Goal: Task Accomplishment & Management: Manage account settings

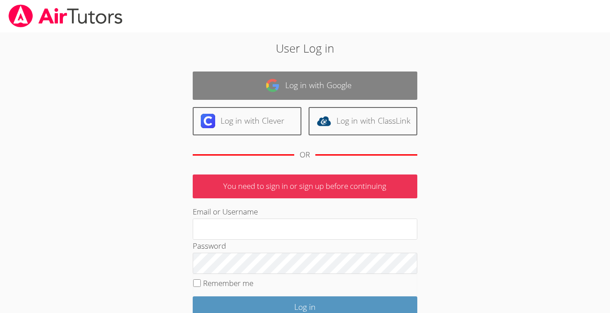
click at [300, 79] on link "Log in with Google" at bounding box center [305, 85] width 225 height 28
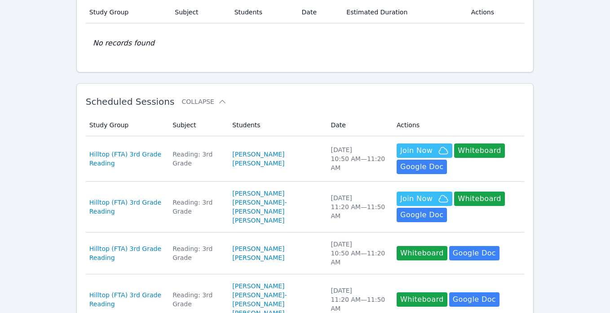
scroll to position [79, 0]
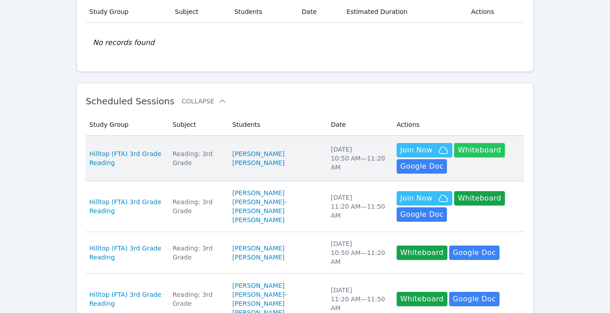
click at [461, 152] on button "Whiteboard" at bounding box center [479, 150] width 51 height 14
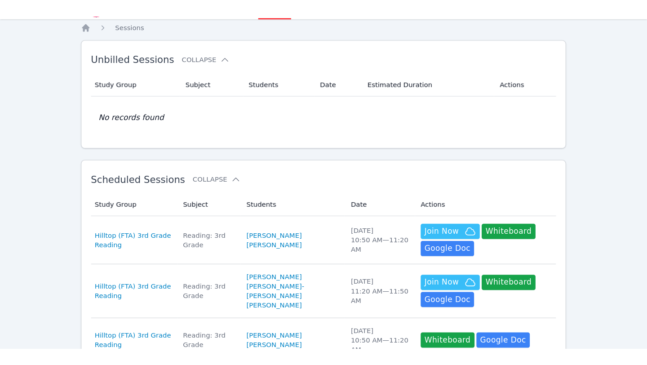
scroll to position [0, 0]
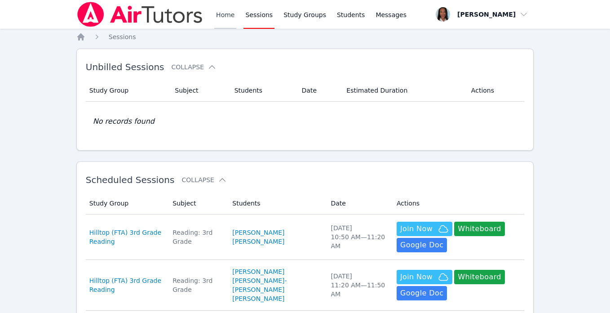
click at [223, 16] on link "Home" at bounding box center [225, 14] width 22 height 29
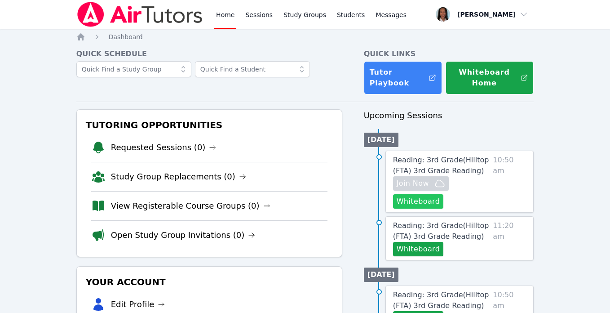
click at [416, 206] on button "Whiteboard" at bounding box center [418, 201] width 51 height 14
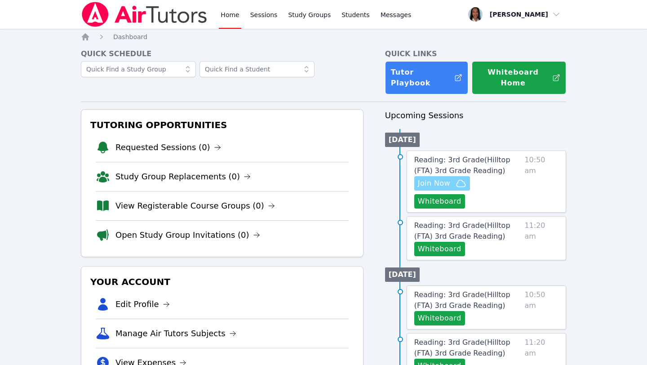
click at [432, 178] on span "Join Now" at bounding box center [434, 183] width 32 height 11
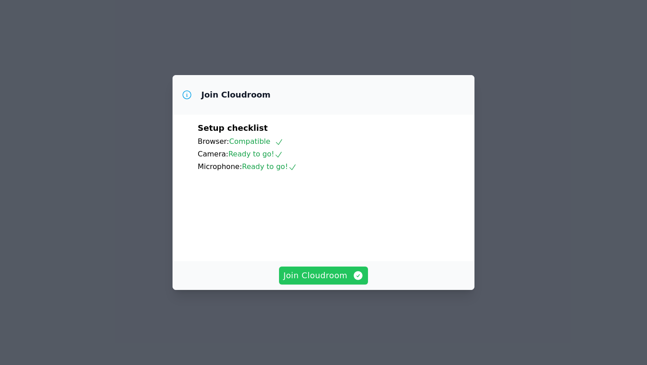
click at [309, 282] on span "Join Cloudroom" at bounding box center [324, 275] width 80 height 13
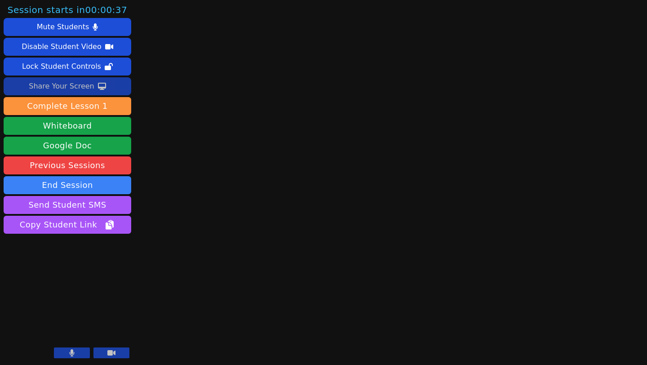
click at [73, 84] on div "Share Your Screen" at bounding box center [62, 86] width 66 height 14
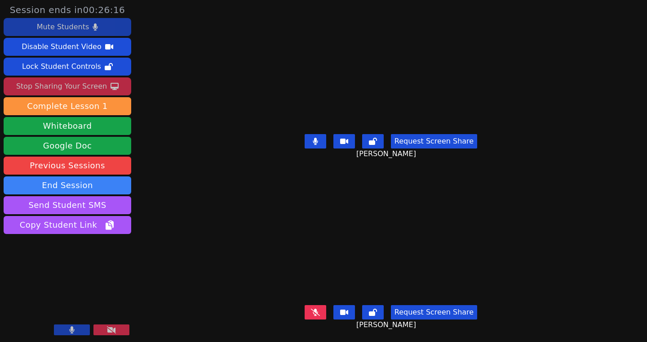
click at [26, 28] on button "Mute Students" at bounding box center [68, 27] width 128 height 18
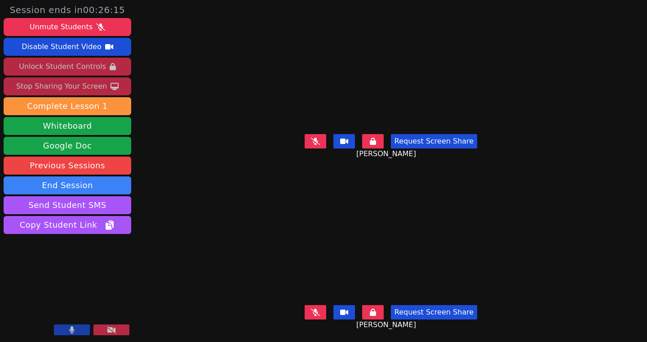
drag, startPoint x: 51, startPoint y: 67, endPoint x: 56, endPoint y: 68, distance: 5.0
click at [51, 67] on div "Unlock Student Controls" at bounding box center [62, 66] width 87 height 14
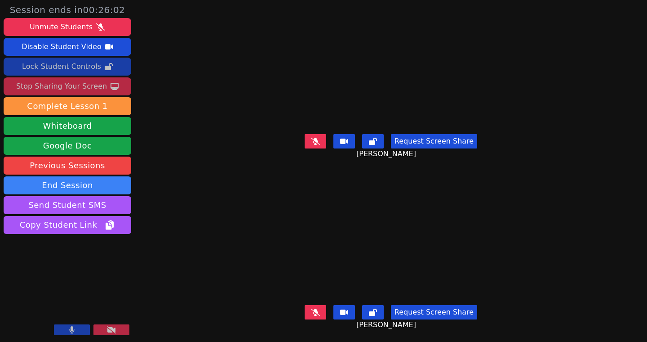
click at [320, 313] on icon at bounding box center [315, 311] width 9 height 7
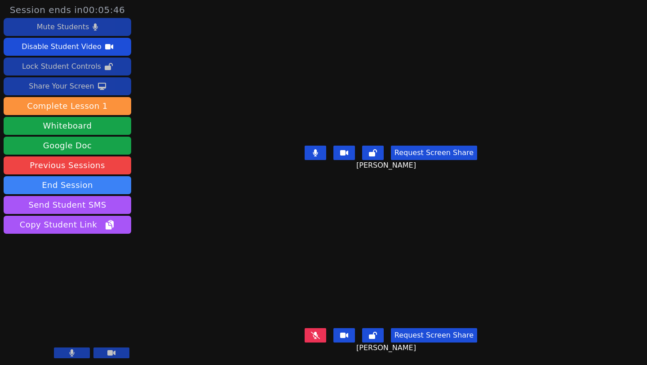
click at [75, 27] on div "Mute Students" at bounding box center [63, 27] width 52 height 14
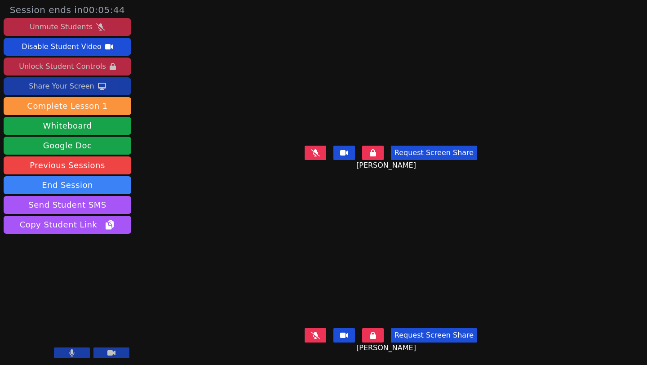
click at [100, 67] on div "Unlock Student Controls" at bounding box center [62, 66] width 87 height 14
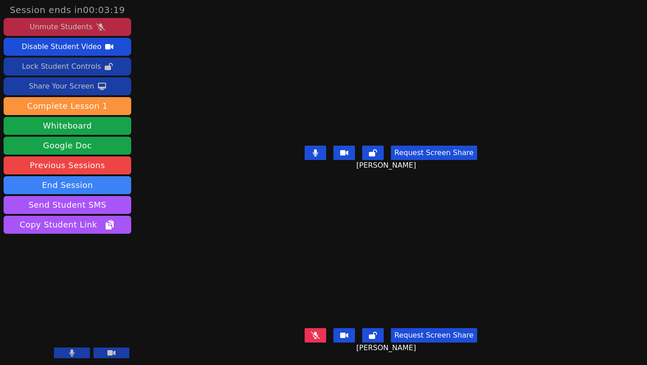
drag, startPoint x: 88, startPoint y: 31, endPoint x: 122, endPoint y: 33, distance: 33.8
click at [88, 31] on div "Unmute Students" at bounding box center [61, 27] width 63 height 14
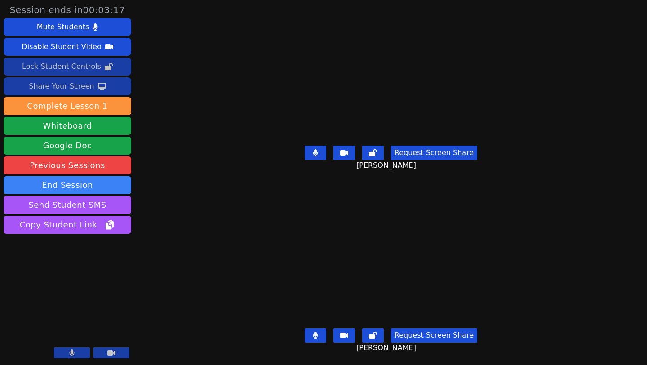
click at [316, 338] on button at bounding box center [316, 335] width 22 height 14
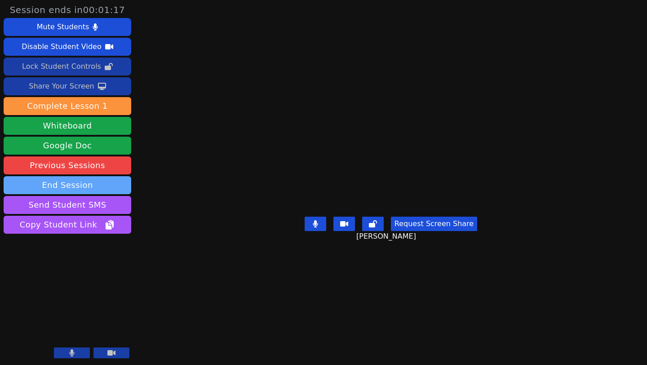
click at [99, 183] on button "End Session" at bounding box center [68, 185] width 128 height 18
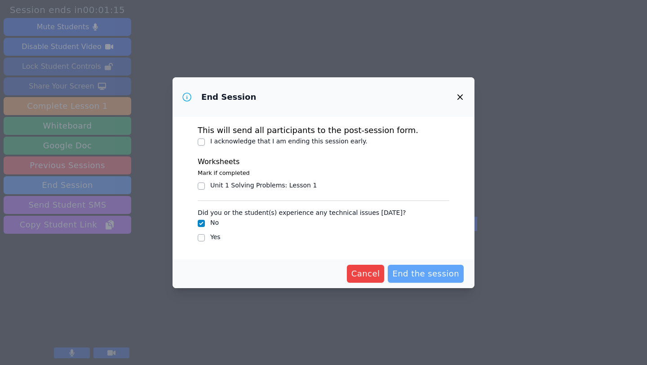
click at [441, 271] on span "End the session" at bounding box center [425, 273] width 67 height 13
click at [201, 139] on input "I acknowledge that I am ending this session early." at bounding box center [201, 141] width 7 height 7
checkbox input "true"
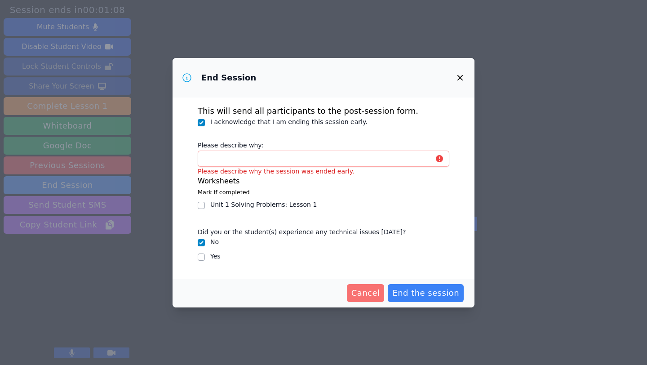
click at [371, 287] on span "Cancel" at bounding box center [366, 293] width 29 height 13
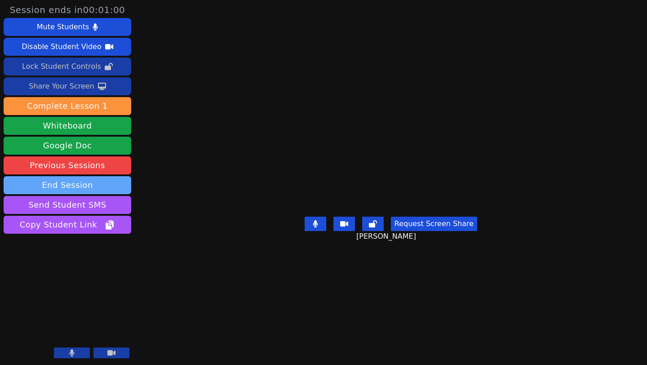
click at [89, 185] on button "End Session" at bounding box center [68, 185] width 128 height 18
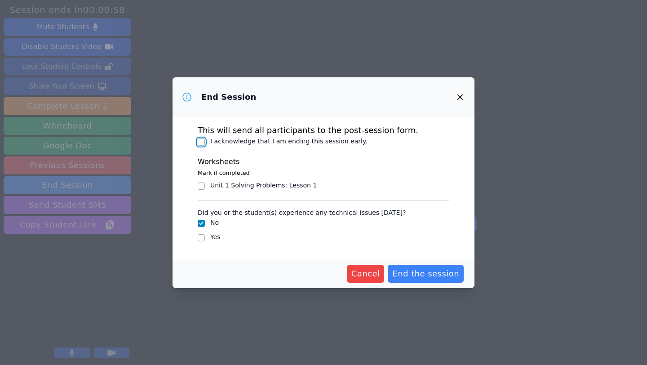
click at [199, 142] on input "I acknowledge that I am ending this session early." at bounding box center [201, 141] width 7 height 7
checkbox input "true"
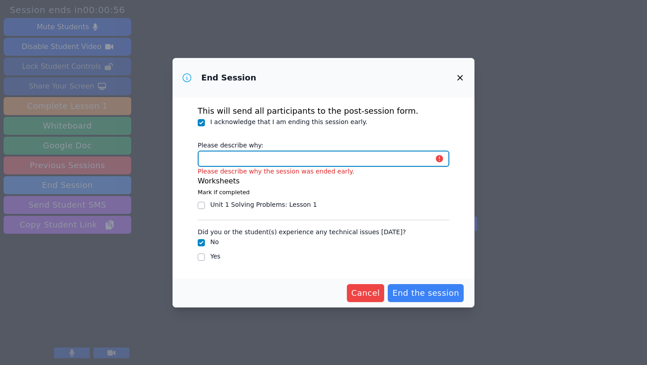
click at [303, 160] on input "Please describe why:" at bounding box center [324, 159] width 252 height 16
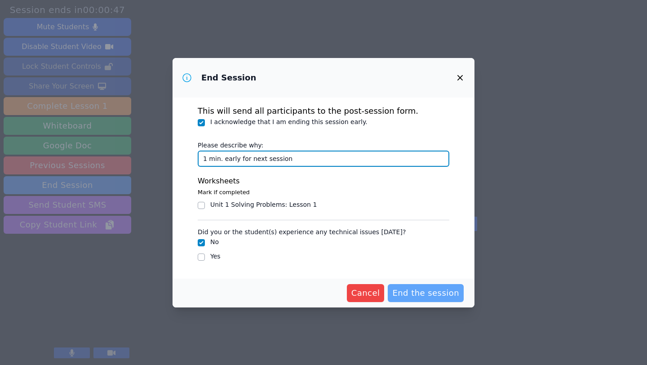
type input "1 min. early for next session"
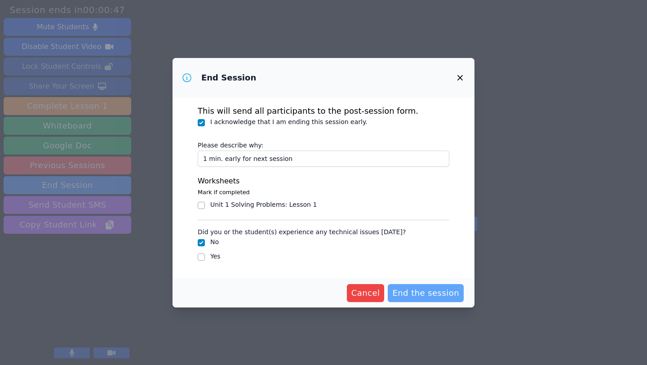
click at [436, 294] on span "End the session" at bounding box center [425, 293] width 67 height 13
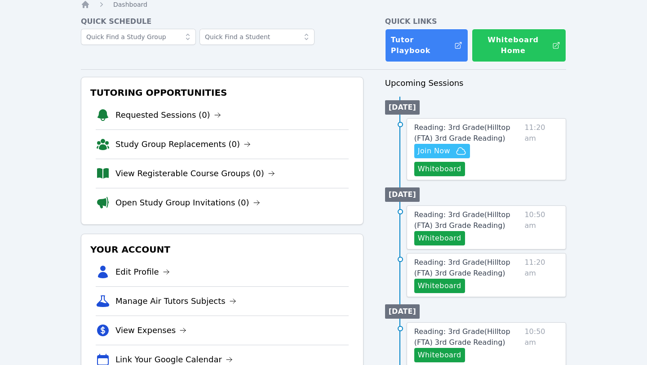
scroll to position [34, 0]
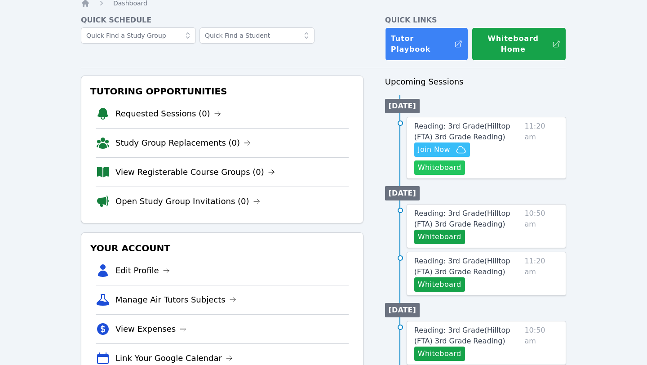
click at [465, 160] on button "Whiteboard" at bounding box center [439, 167] width 51 height 14
click at [436, 144] on span "Join Now" at bounding box center [434, 149] width 32 height 11
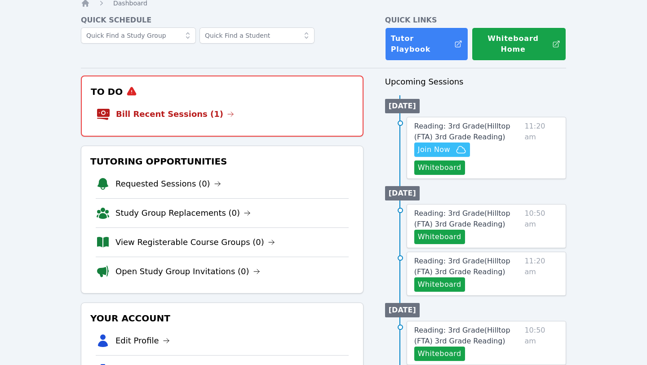
click at [182, 108] on link "Bill Recent Sessions (1)" at bounding box center [175, 114] width 118 height 13
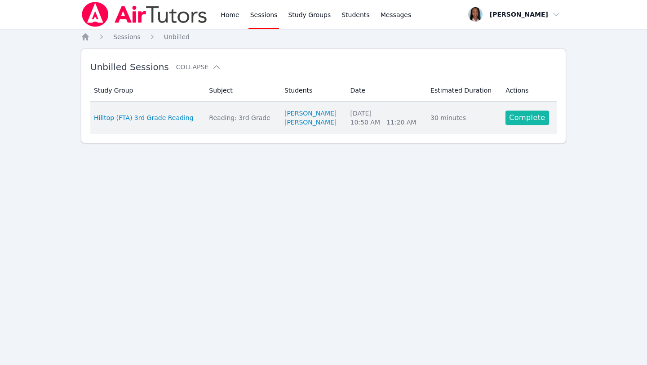
click at [521, 121] on link "Complete" at bounding box center [527, 118] width 43 height 14
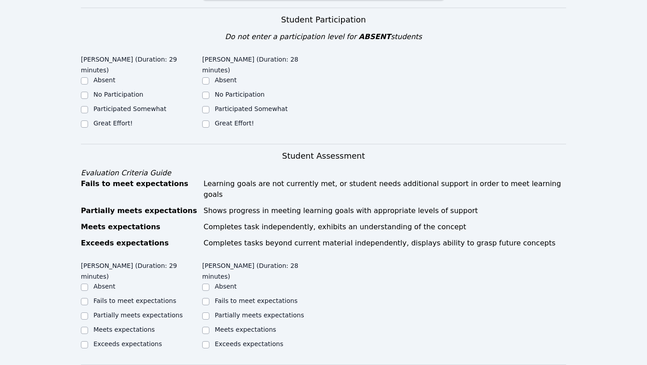
scroll to position [252, 0]
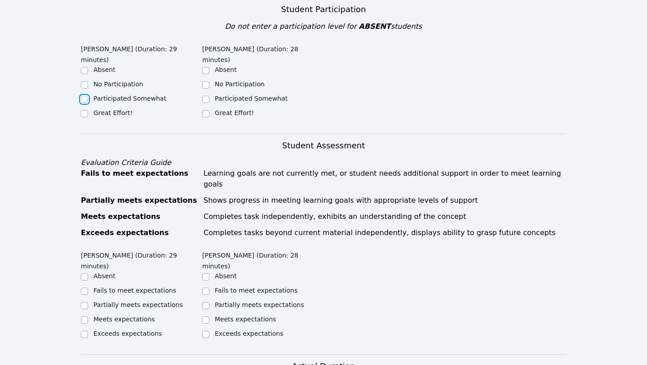
drag, startPoint x: 85, startPoint y: 88, endPoint x: 129, endPoint y: 89, distance: 45.0
click at [85, 96] on input "Participated Somewhat" at bounding box center [84, 99] width 7 height 7
checkbox input "true"
click at [207, 110] on input "Great Effort!" at bounding box center [205, 113] width 7 height 7
checkbox input "true"
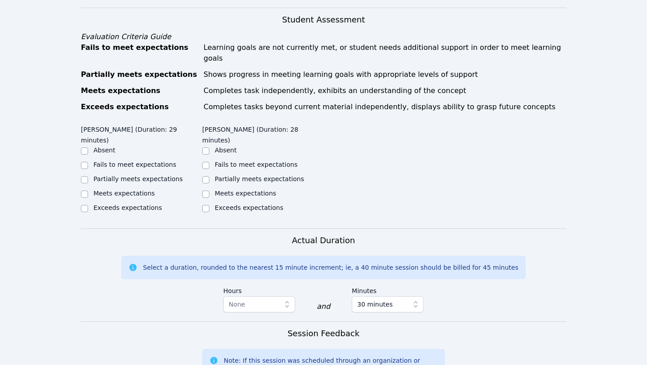
scroll to position [382, 0]
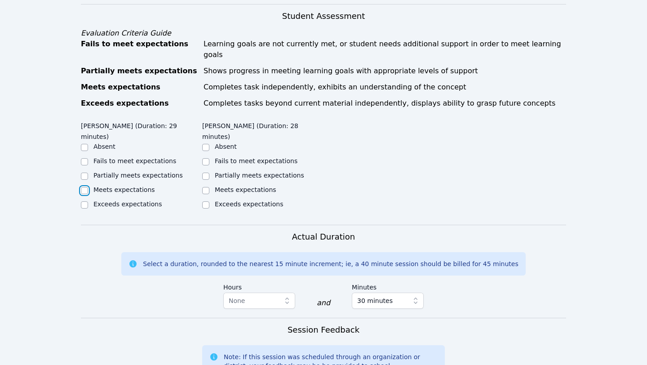
click at [87, 187] on input "Meets expectations" at bounding box center [84, 190] width 7 height 7
checkbox input "true"
click at [209, 185] on div at bounding box center [205, 190] width 7 height 11
drag, startPoint x: 228, startPoint y: 158, endPoint x: 250, endPoint y: 158, distance: 22.5
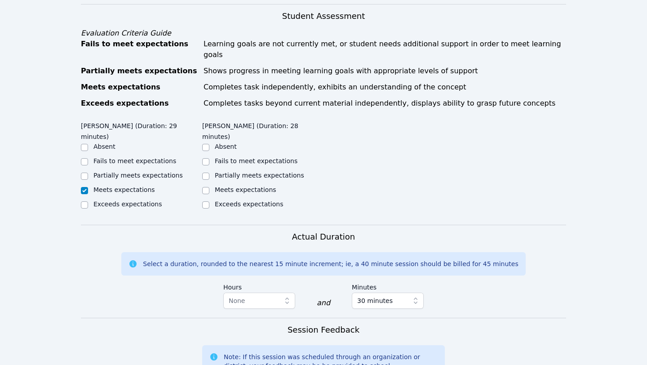
click at [228, 186] on label "Meets expectations" at bounding box center [246, 189] width 62 height 7
click at [209, 187] on input "Meets expectations" at bounding box center [205, 190] width 7 height 7
checkbox input "true"
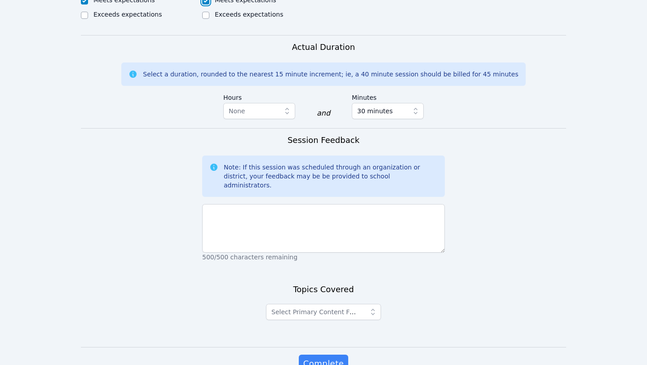
scroll to position [581, 0]
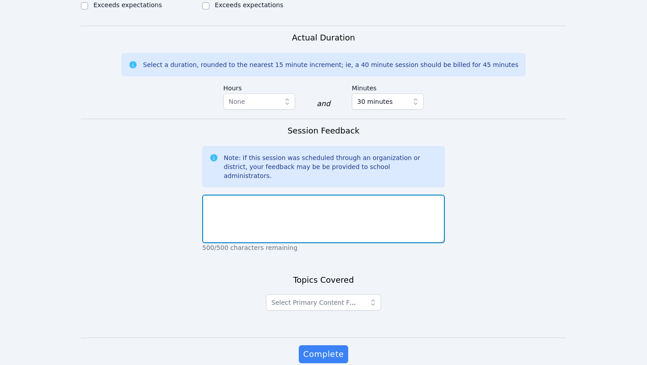
click at [329, 195] on textarea at bounding box center [323, 219] width 243 height 49
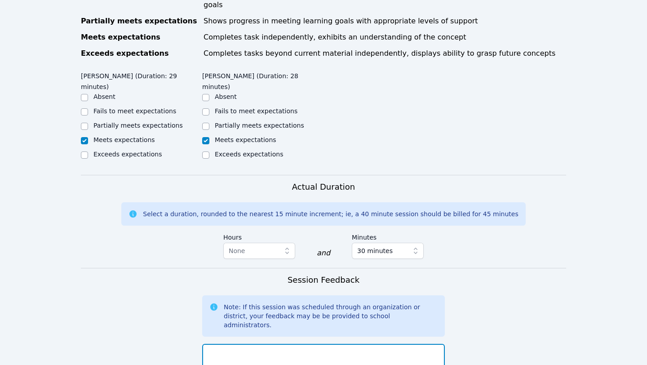
scroll to position [434, 0]
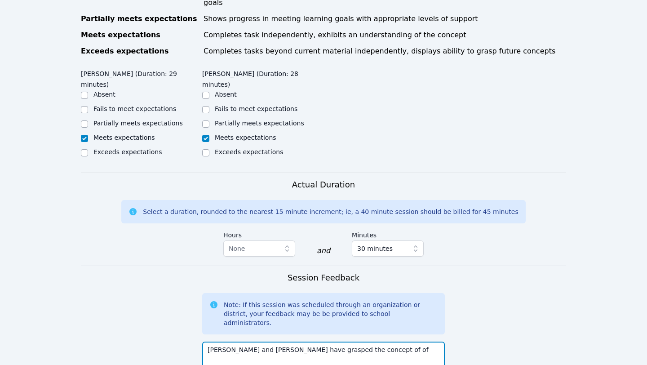
click at [262, 342] on textarea "Natalie and Danny have grasped the concept of of" at bounding box center [323, 366] width 243 height 49
click at [389, 342] on textarea "Natalie and Danny seemed to have grasped the concept of of" at bounding box center [323, 366] width 243 height 49
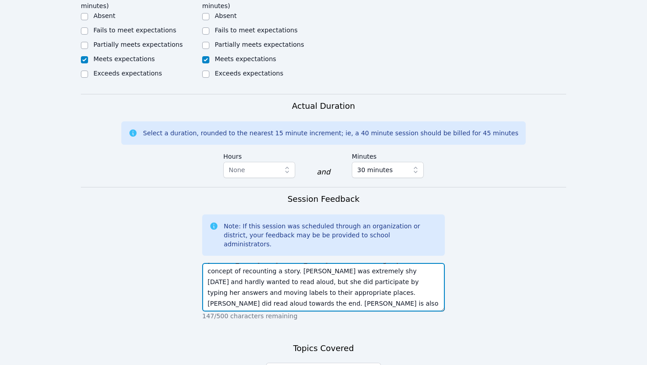
scroll to position [520, 0]
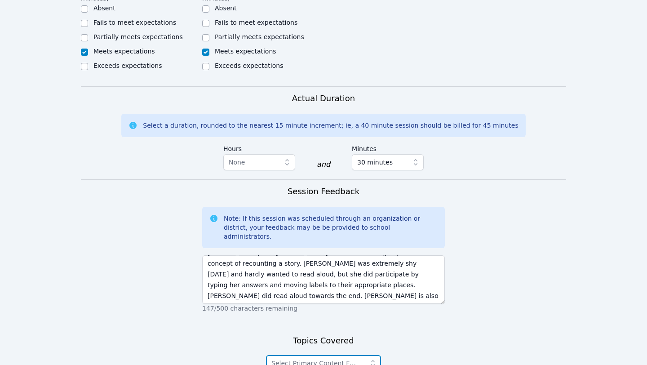
click at [357, 360] on span "Select Primary Content Focus" at bounding box center [318, 363] width 93 height 7
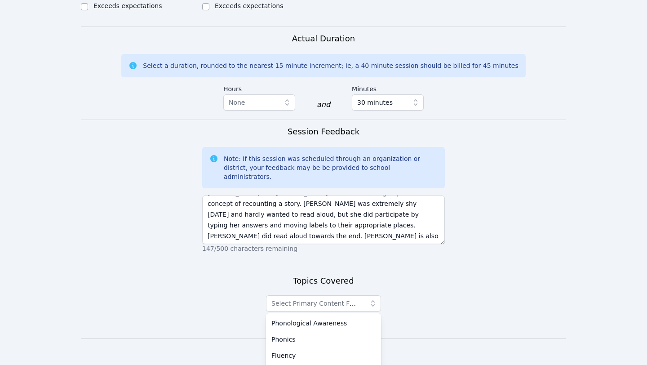
scroll to position [581, 0]
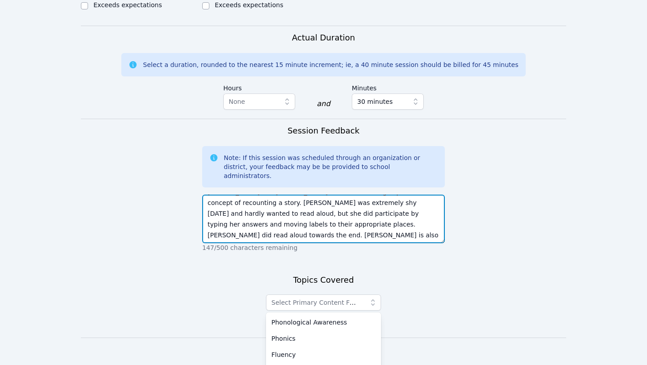
click at [318, 195] on textarea "Natalie and Danny seemed to have grasped the concept of recounting a story. Nat…" at bounding box center [323, 219] width 243 height 49
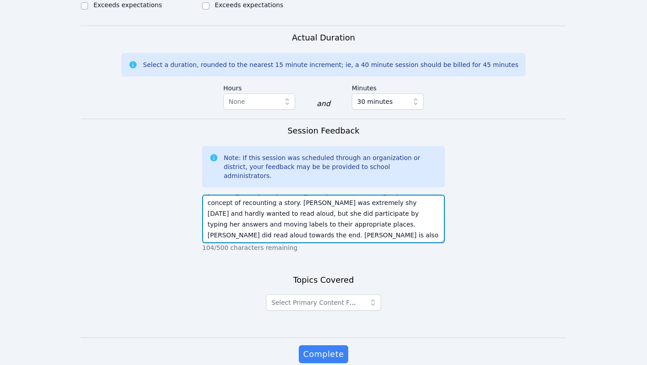
scroll to position [17, 0]
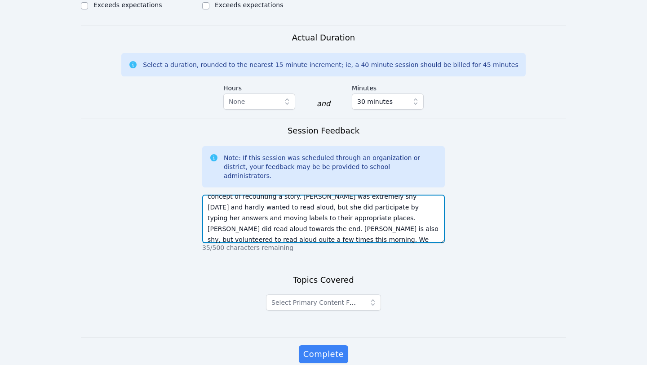
type textarea "Natalie and Danny seemed to have grasped the concept of recounting a story. Nat…"
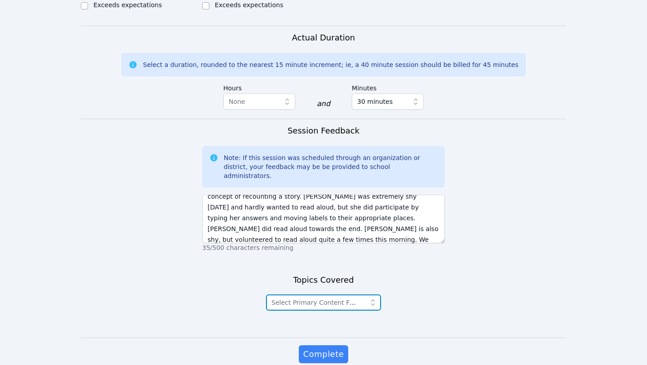
click at [308, 299] on span "Select Primary Content Focus" at bounding box center [318, 302] width 93 height 7
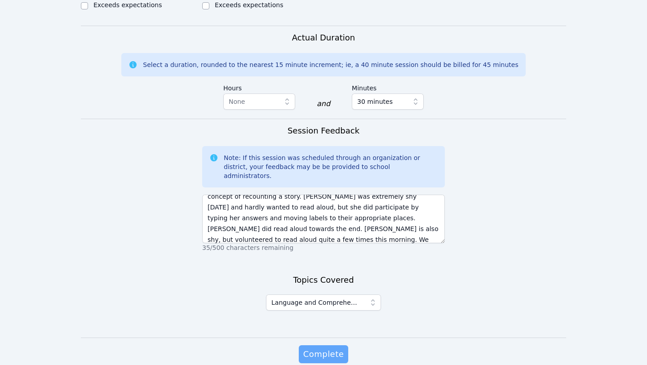
drag, startPoint x: 316, startPoint y: 322, endPoint x: 321, endPoint y: 320, distance: 5.0
click at [316, 345] on div "Complete" at bounding box center [323, 363] width 243 height 36
click at [322, 348] on span "Complete" at bounding box center [323, 354] width 40 height 13
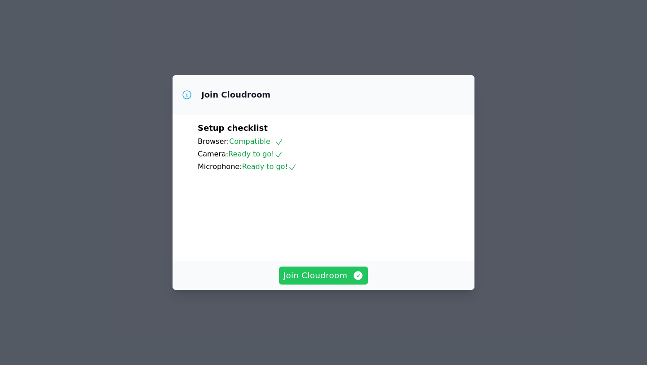
click at [327, 282] on span "Join Cloudroom" at bounding box center [324, 275] width 80 height 13
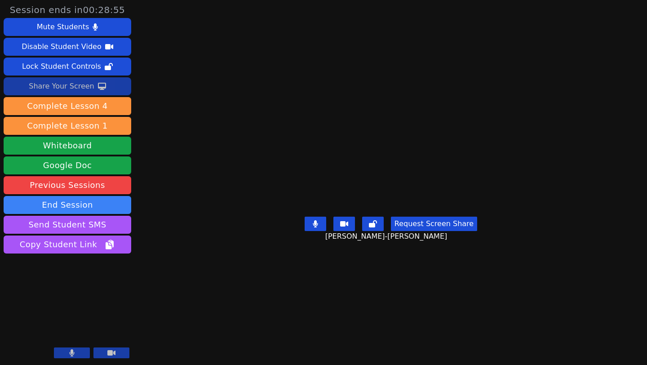
click at [67, 85] on div "Share Your Screen" at bounding box center [62, 86] width 66 height 14
click at [318, 231] on button at bounding box center [316, 224] width 22 height 14
click at [316, 231] on button at bounding box center [316, 224] width 22 height 14
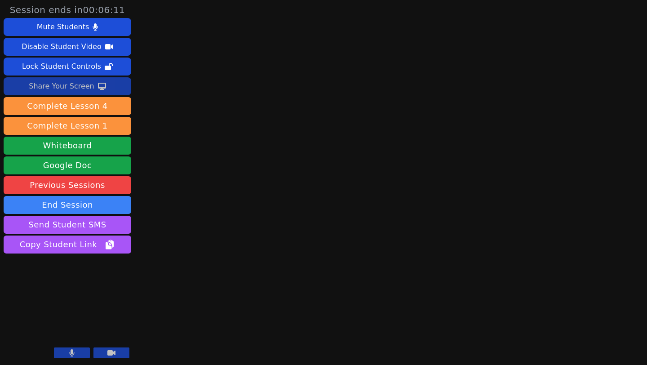
drag, startPoint x: 107, startPoint y: 353, endPoint x: 112, endPoint y: 354, distance: 5.1
click at [107, 353] on icon at bounding box center [111, 352] width 8 height 5
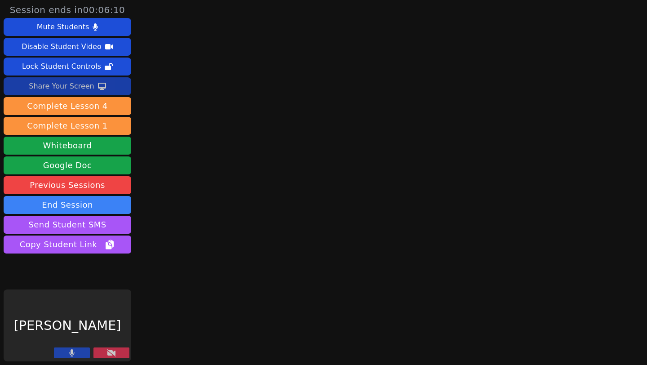
click at [70, 354] on icon at bounding box center [72, 352] width 5 height 7
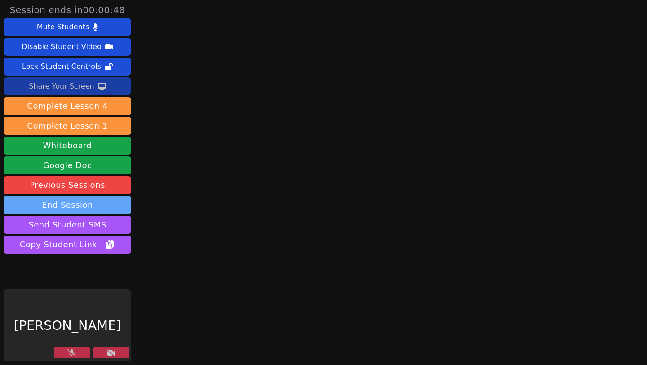
click at [96, 203] on button "End Session" at bounding box center [68, 205] width 128 height 18
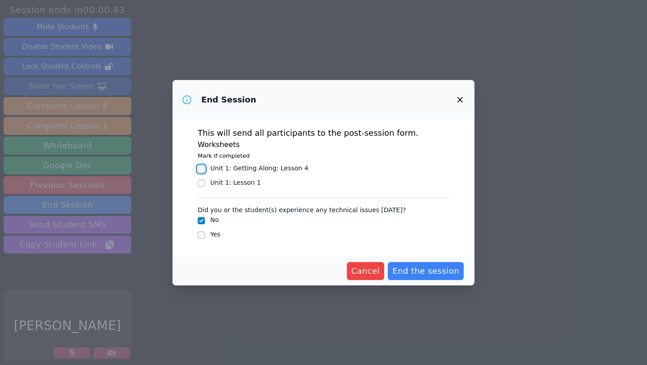
click at [201, 169] on input "Unit 1: Getting Along : Lesson 4" at bounding box center [201, 168] width 7 height 7
checkbox input "true"
click at [202, 236] on input "Yes" at bounding box center [201, 234] width 7 height 7
checkbox input "true"
checkbox input "false"
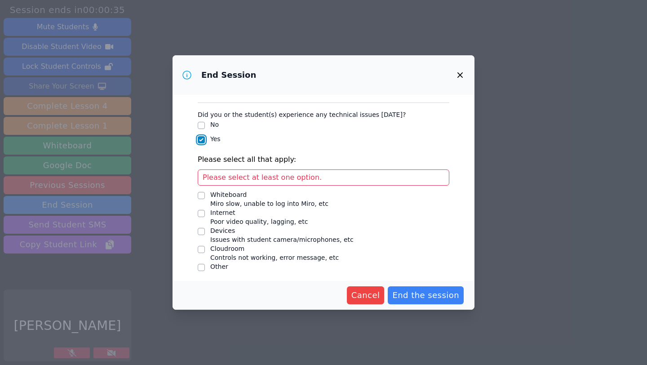
scroll to position [73, 0]
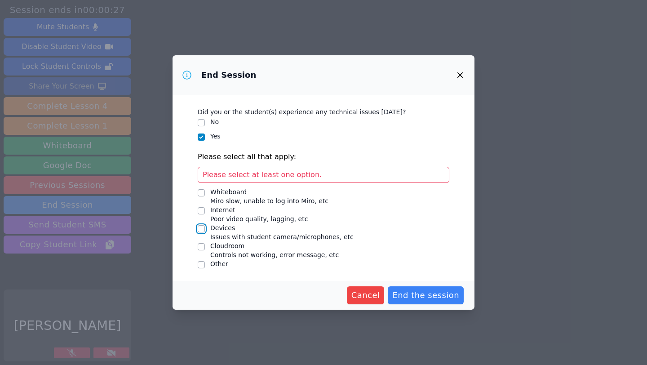
drag, startPoint x: 203, startPoint y: 229, endPoint x: 210, endPoint y: 231, distance: 6.9
click at [204, 229] on input "Devices Issues with student camera/microphones, etc" at bounding box center [201, 228] width 7 height 7
checkbox input "true"
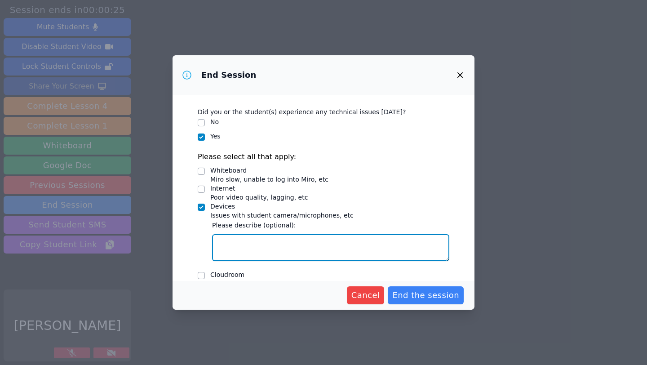
click at [245, 245] on textarea "Devices Issues with student camera/microphones, etc" at bounding box center [330, 247] width 237 height 27
type textarea "J"
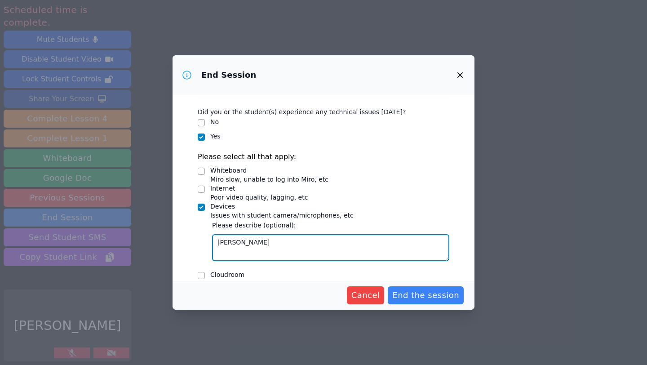
type textarea "J"
drag, startPoint x: 266, startPoint y: 243, endPoint x: 281, endPoint y: 243, distance: 14.8
click at [281, 243] on textarea "I could not hear Jack clearly unless he was speaking right into his microphone." at bounding box center [330, 247] width 237 height 27
click at [258, 254] on textarea "I could not hear the student clearly unless he was speaking right into his micr…" at bounding box center [330, 247] width 237 height 27
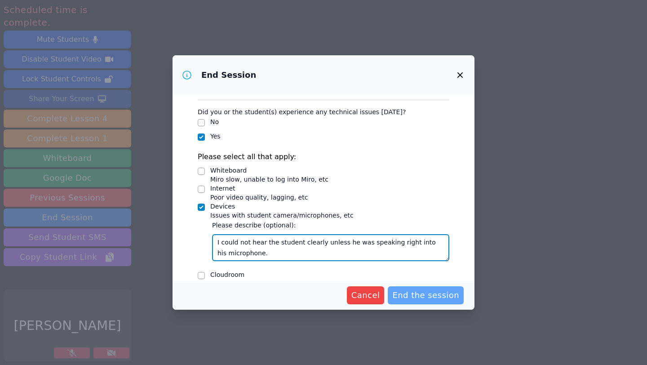
type textarea "I could not hear the student clearly unless he was speaking right into his micr…"
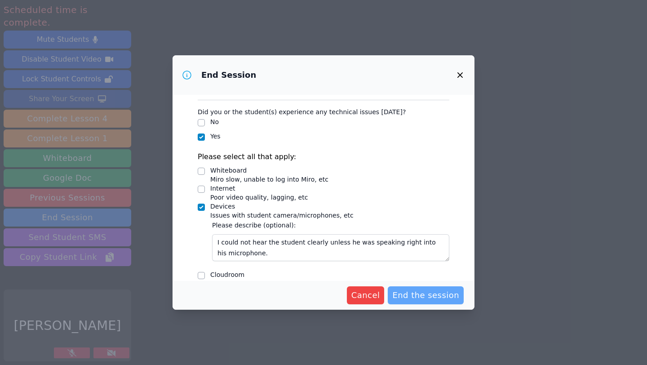
click at [422, 292] on span "End the session" at bounding box center [425, 295] width 67 height 13
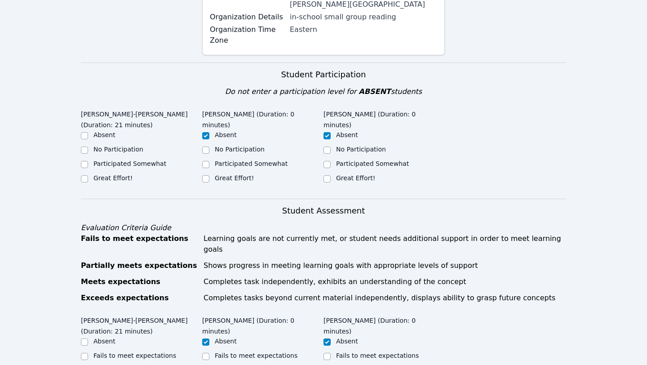
scroll to position [188, 0]
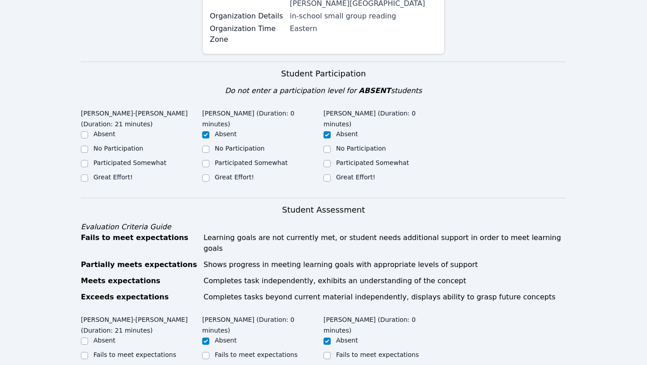
drag, startPoint x: 79, startPoint y: 165, endPoint x: 84, endPoint y: 168, distance: 6.2
click at [80, 165] on div "Home Sessions Study Groups Students Messages Open user menu Ayanna Adams Open m…" at bounding box center [323, 369] width 647 height 1115
drag, startPoint x: 84, startPoint y: 168, endPoint x: 92, endPoint y: 168, distance: 8.1
click at [84, 174] on input "Great Effort!" at bounding box center [84, 177] width 7 height 7
checkbox input "true"
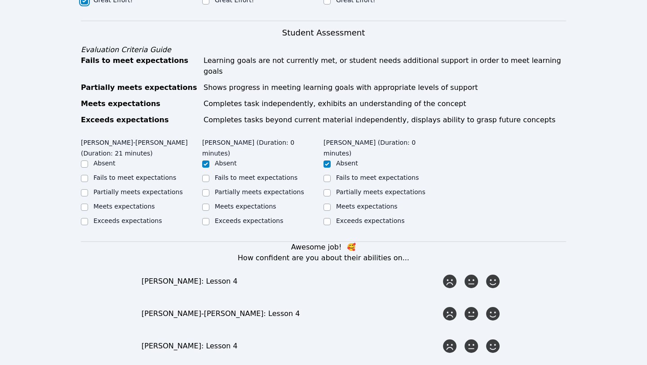
scroll to position [367, 0]
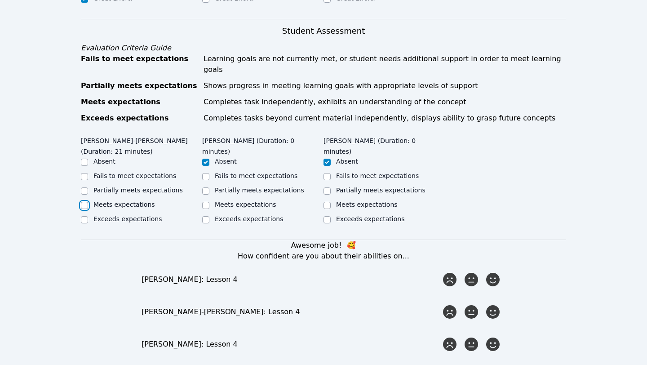
click at [86, 202] on input "Meets expectations" at bounding box center [84, 205] width 7 height 7
checkbox input "true"
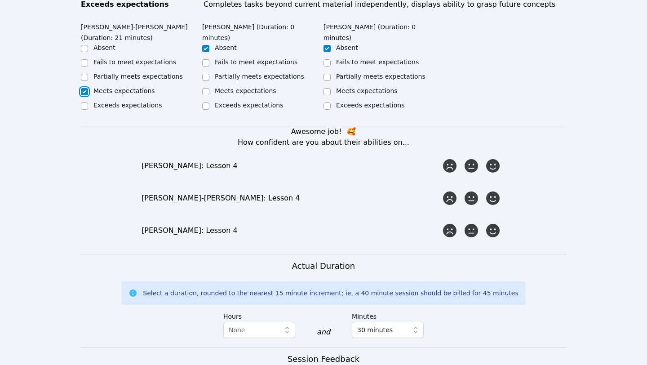
scroll to position [481, 0]
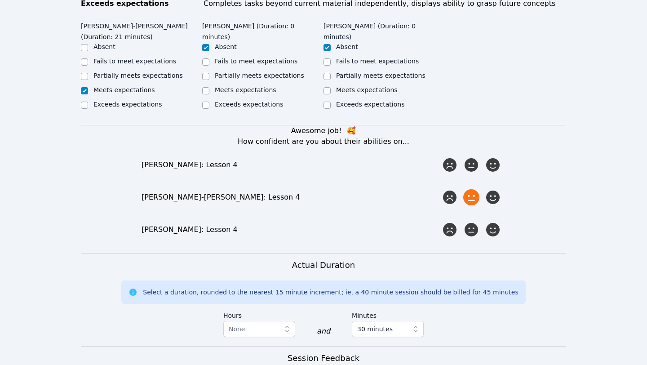
click at [475, 189] on icon at bounding box center [471, 197] width 16 height 16
click at [0, 0] on input "radio" at bounding box center [0, 0] width 0 height 0
click at [486, 189] on icon at bounding box center [493, 197] width 16 height 16
click at [0, 0] on input "radio" at bounding box center [0, 0] width 0 height 0
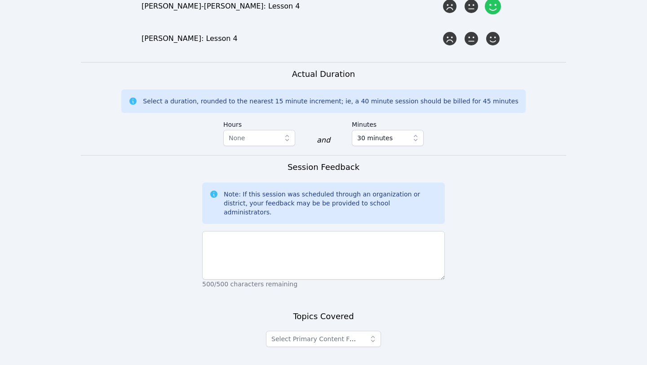
scroll to position [674, 0]
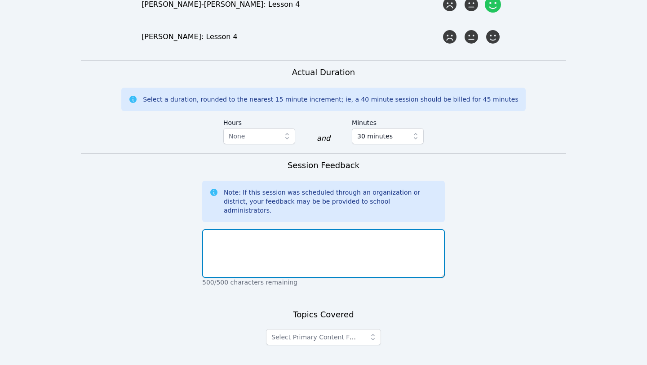
click at [342, 229] on textarea at bounding box center [323, 253] width 243 height 49
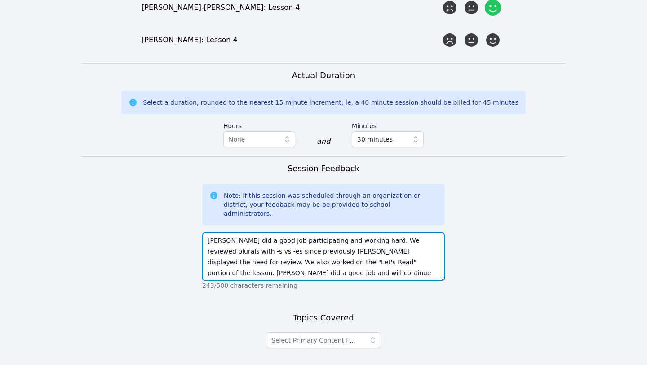
scroll to position [730, 0]
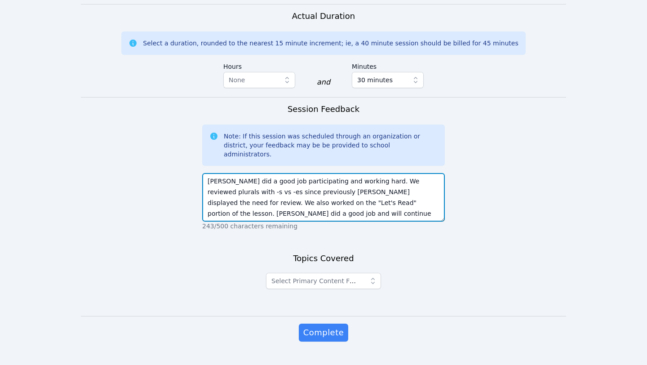
type textarea "Jack did a good job participating and working hard. We reviewed plurals with -s…"
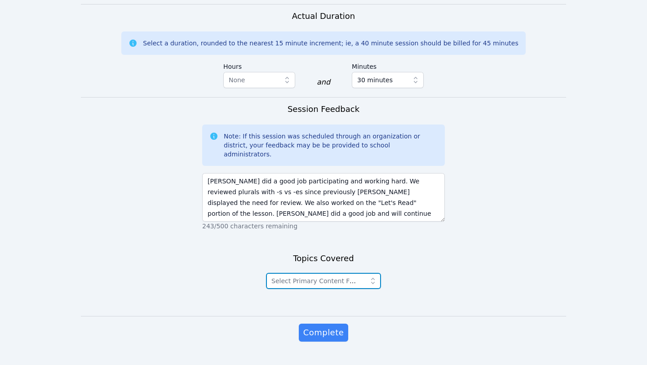
click at [310, 277] on span "Select Primary Content Focus" at bounding box center [318, 280] width 93 height 7
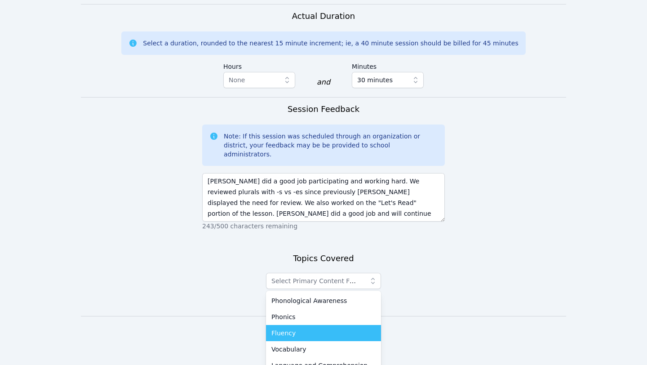
click at [290, 329] on span "Fluency" at bounding box center [284, 333] width 24 height 9
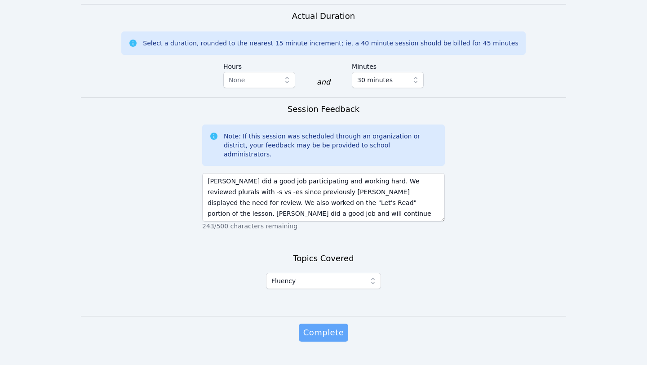
click at [332, 326] on span "Complete" at bounding box center [323, 332] width 40 height 13
